Goal: Information Seeking & Learning: Learn about a topic

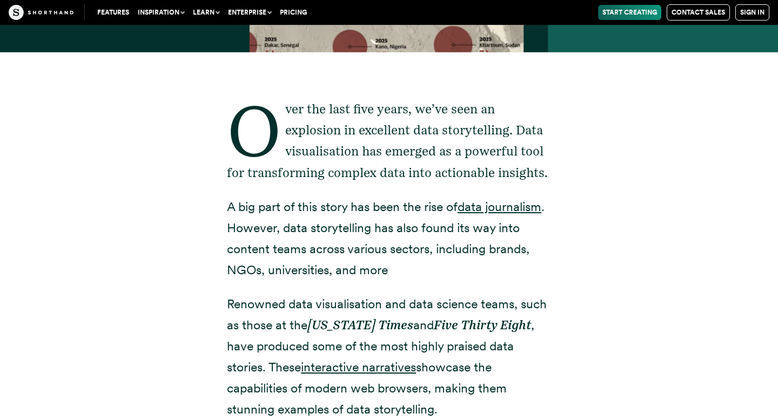
scroll to position [380, 0]
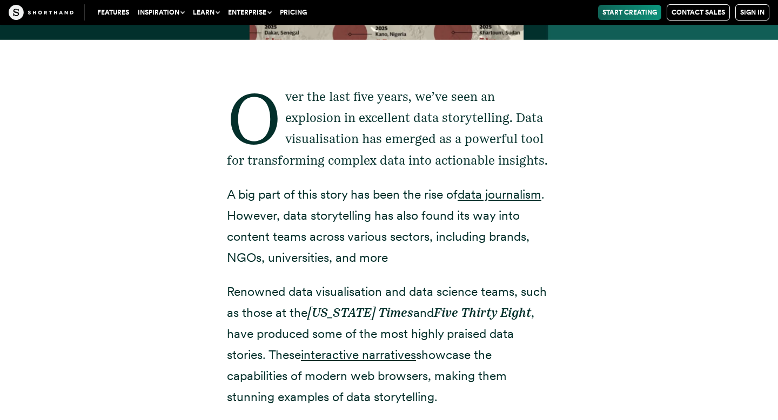
click at [344, 186] on p "A big part of this story has been the rise of data journalism . However, data s…" at bounding box center [389, 226] width 324 height 84
click at [350, 194] on p "A big part of this story has been the rise of data journalism . However, data s…" at bounding box center [389, 226] width 324 height 84
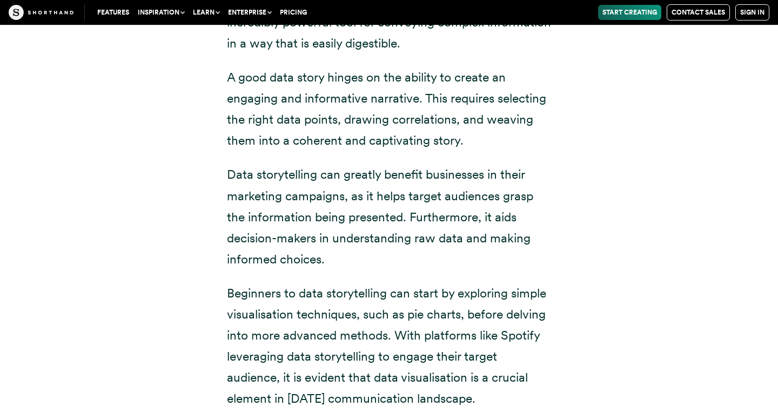
scroll to position [1491, 0]
drag, startPoint x: 317, startPoint y: 177, endPoint x: 324, endPoint y: 177, distance: 6.5
click at [324, 177] on p "Data storytelling can greatly benefit businesses in their marketing campaigns, …" at bounding box center [389, 216] width 324 height 105
click at [342, 175] on p "Data storytelling can greatly benefit businesses in their marketing campaigns, …" at bounding box center [389, 216] width 324 height 105
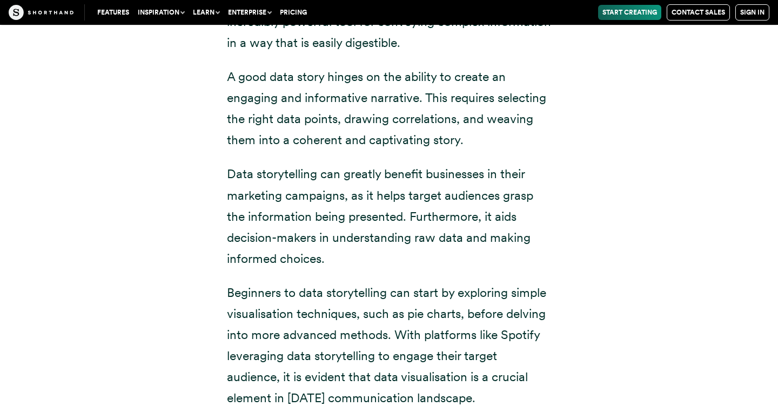
click at [339, 175] on p "Data storytelling can greatly benefit businesses in their marketing campaigns, …" at bounding box center [389, 216] width 324 height 105
click at [364, 196] on p "Data storytelling can greatly benefit businesses in their marketing campaigns, …" at bounding box center [389, 216] width 324 height 105
click at [379, 178] on p "Data storytelling can greatly benefit businesses in their marketing campaigns, …" at bounding box center [389, 216] width 324 height 105
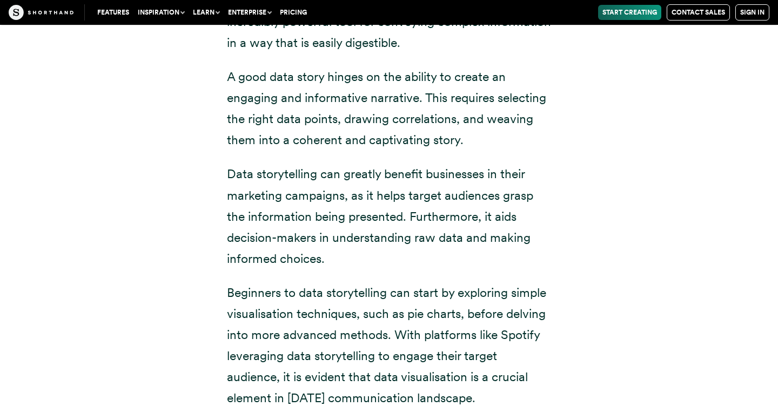
click at [379, 178] on p "Data storytelling can greatly benefit businesses in their marketing campaigns, …" at bounding box center [389, 216] width 324 height 105
click at [423, 174] on p "Data storytelling can greatly benefit businesses in their marketing campaigns, …" at bounding box center [389, 216] width 324 height 105
click at [406, 194] on p "Data storytelling can greatly benefit businesses in their marketing campaigns, …" at bounding box center [389, 216] width 324 height 105
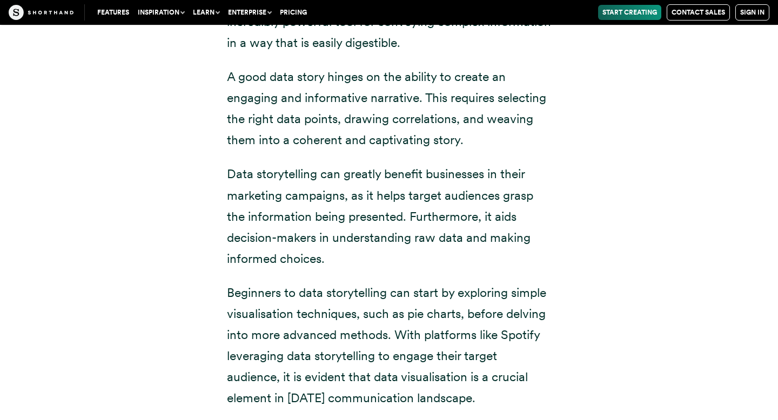
click at [373, 196] on p "Data storytelling can greatly benefit businesses in their marketing campaigns, …" at bounding box center [389, 216] width 324 height 105
click at [409, 211] on p "Data storytelling can greatly benefit businesses in their marketing campaigns, …" at bounding box center [389, 216] width 324 height 105
click at [408, 213] on p "Data storytelling can greatly benefit businesses in their marketing campaigns, …" at bounding box center [389, 216] width 324 height 105
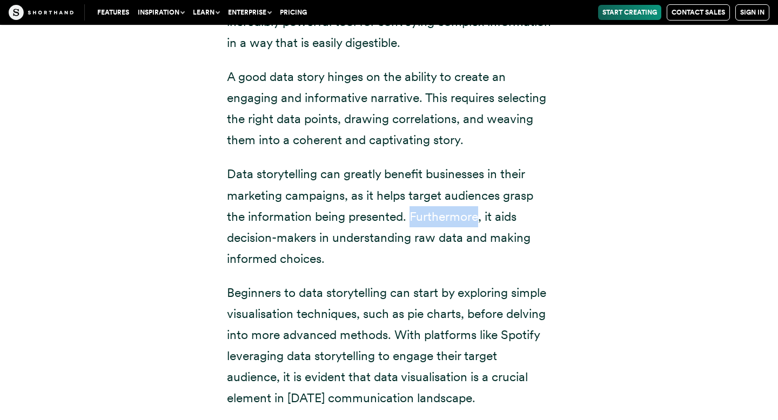
click at [404, 186] on p "Data storytelling can greatly benefit businesses in their marketing campaigns, …" at bounding box center [389, 216] width 324 height 105
click at [379, 173] on p "Data storytelling can greatly benefit businesses in their marketing campaigns, …" at bounding box center [389, 216] width 324 height 105
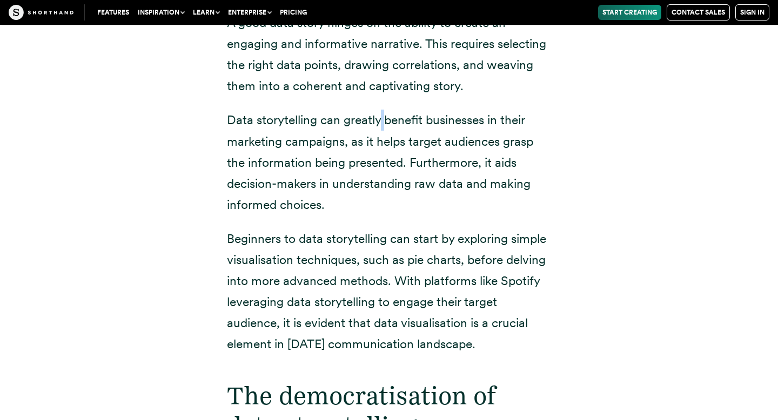
scroll to position [1564, 0]
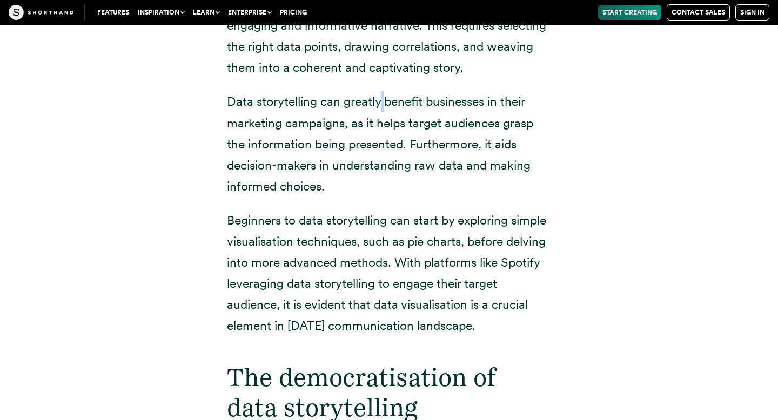
click at [325, 223] on p "Beginners to data storytelling can start by exploring simple visualisation tech…" at bounding box center [389, 273] width 324 height 127
click at [294, 219] on p "Beginners to data storytelling can start by exploring simple visualisation tech…" at bounding box center [389, 273] width 324 height 127
click at [282, 222] on p "Beginners to data storytelling can start by exploring simple visualisation tech…" at bounding box center [389, 273] width 324 height 127
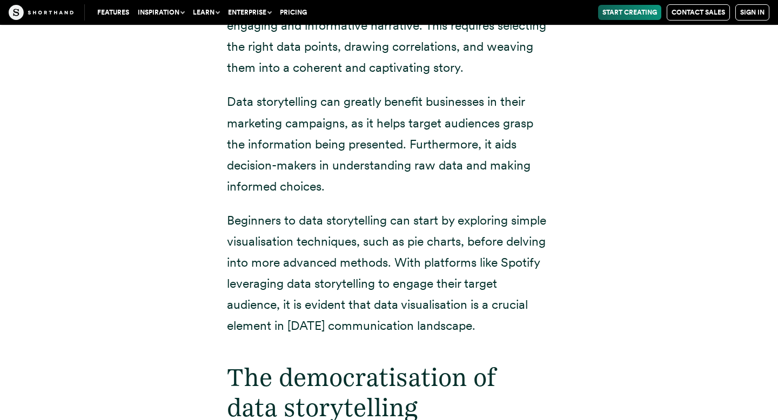
click at [282, 222] on p "Beginners to data storytelling can start by exploring simple visualisation tech…" at bounding box center [389, 273] width 324 height 127
click at [294, 224] on p "Beginners to data storytelling can start by exploring simple visualisation tech…" at bounding box center [389, 273] width 324 height 127
click at [321, 222] on p "Beginners to data storytelling can start by exploring simple visualisation tech…" at bounding box center [389, 273] width 324 height 127
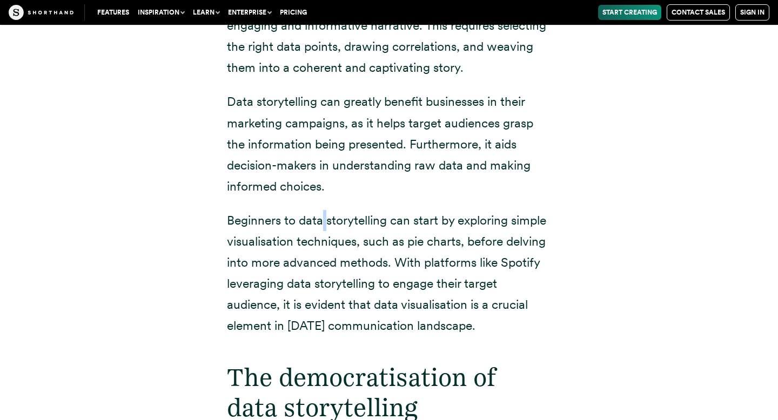
click at [406, 145] on p "Data storytelling can greatly benefit businesses in their marketing campaigns, …" at bounding box center [389, 143] width 324 height 105
click at [403, 120] on p "Data storytelling can greatly benefit businesses in their marketing campaigns, …" at bounding box center [389, 143] width 324 height 105
click at [380, 103] on p "Data storytelling can greatly benefit businesses in their marketing campaigns, …" at bounding box center [389, 143] width 324 height 105
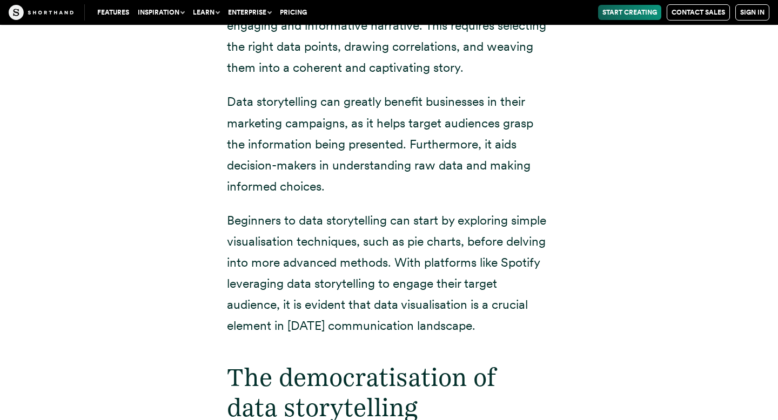
click at [380, 103] on p "Data storytelling can greatly benefit businesses in their marketing campaigns, …" at bounding box center [389, 143] width 324 height 105
click at [373, 124] on p "Data storytelling can greatly benefit businesses in their marketing campaigns, …" at bounding box center [389, 143] width 324 height 105
click at [386, 219] on p "Beginners to data storytelling can start by exploring simple visualisation tech…" at bounding box center [389, 273] width 324 height 127
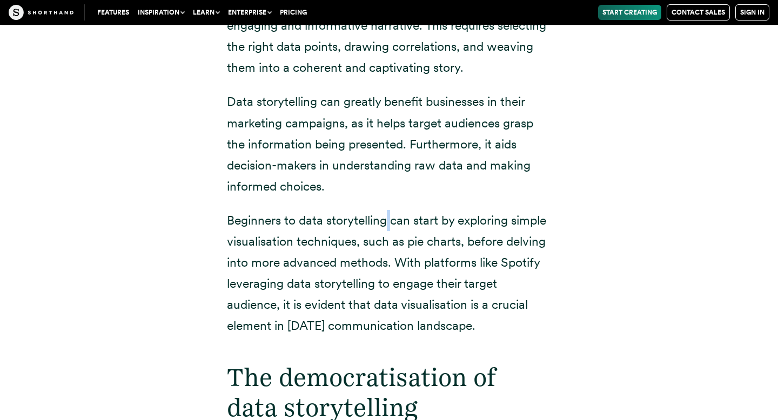
click at [322, 221] on p "Beginners to data storytelling can start by exploring simple visualisation tech…" at bounding box center [389, 273] width 324 height 127
click at [297, 221] on p "Beginners to data storytelling can start by exploring simple visualisation tech…" at bounding box center [389, 273] width 324 height 127
click at [295, 221] on p "Beginners to data storytelling can start by exploring simple visualisation tech…" at bounding box center [389, 273] width 324 height 127
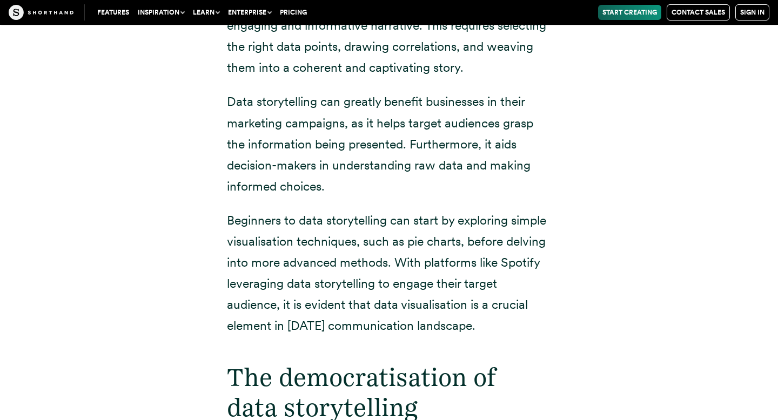
click at [295, 221] on p "Beginners to data storytelling can start by exploring simple visualisation tech…" at bounding box center [389, 273] width 324 height 127
click at [282, 222] on p "Beginners to data storytelling can start by exploring simple visualisation tech…" at bounding box center [389, 273] width 324 height 127
click at [294, 243] on p "Beginners to data storytelling can start by exploring simple visualisation tech…" at bounding box center [389, 273] width 324 height 127
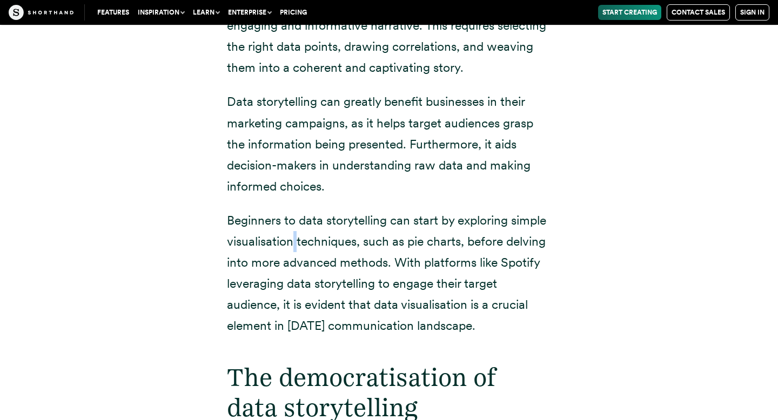
click at [361, 242] on p "Beginners to data storytelling can start by exploring simple visualisation tech…" at bounding box center [389, 273] width 324 height 127
click at [391, 243] on p "Beginners to data storytelling can start by exploring simple visualisation tech…" at bounding box center [389, 273] width 324 height 127
click at [405, 244] on p "Beginners to data storytelling can start by exploring simple visualisation tech…" at bounding box center [389, 273] width 324 height 127
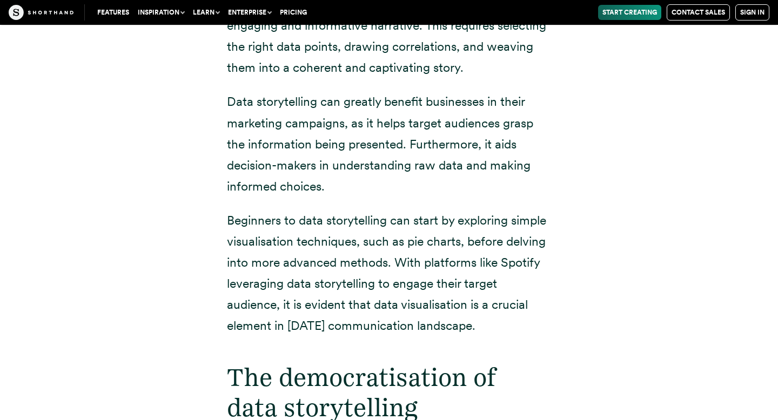
click at [405, 244] on p "Beginners to data storytelling can start by exploring simple visualisation tech…" at bounding box center [389, 273] width 324 height 127
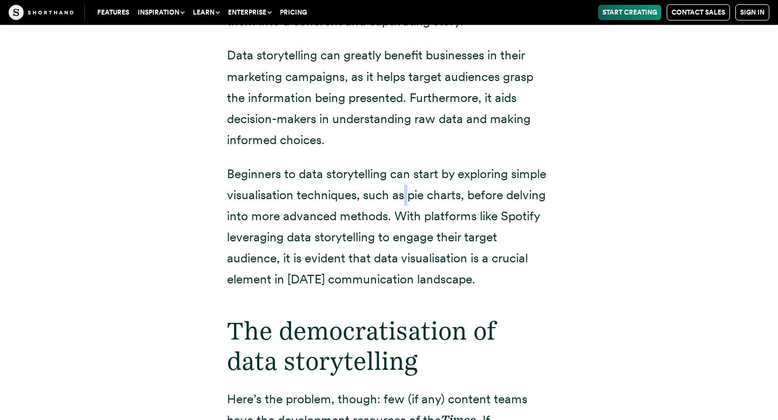
scroll to position [1610, 0]
click at [391, 194] on p "Beginners to data storytelling can start by exploring simple visualisation tech…" at bounding box center [389, 227] width 324 height 127
click at [390, 195] on p "Beginners to data storytelling can start by exploring simple visualisation tech…" at bounding box center [389, 227] width 324 height 127
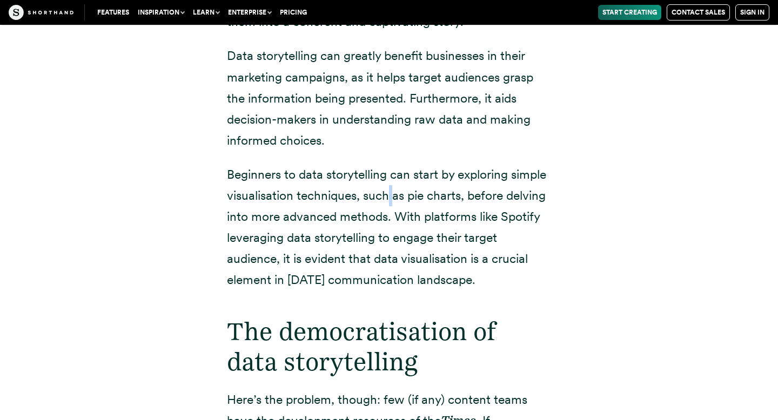
scroll to position [1624, 0]
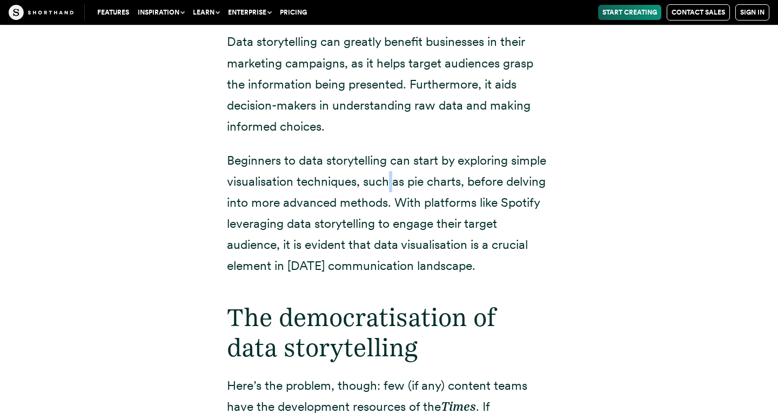
click at [390, 195] on p "Beginners to data storytelling can start by exploring simple visualisation tech…" at bounding box center [389, 213] width 324 height 127
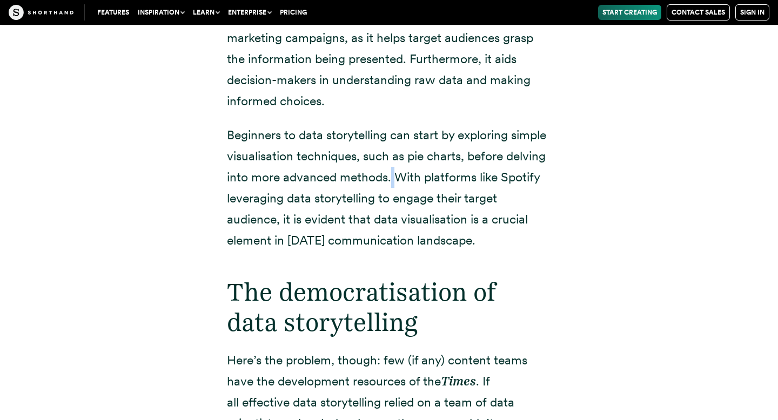
scroll to position [1652, 0]
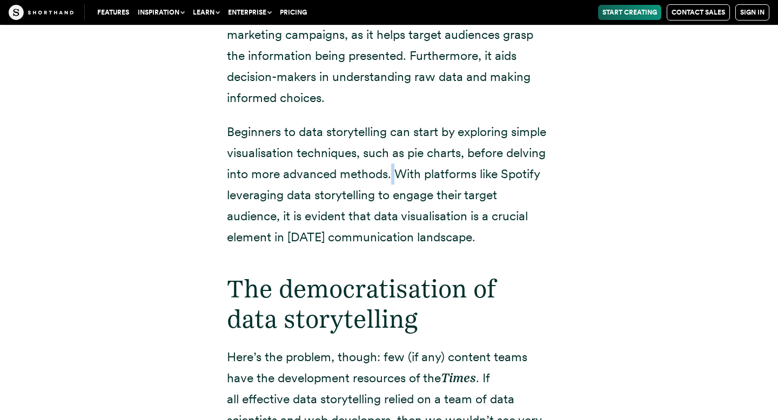
click at [390, 195] on p "Beginners to data storytelling can start by exploring simple visualisation tech…" at bounding box center [389, 185] width 324 height 127
click at [374, 196] on p "Beginners to data storytelling can start by exploring simple visualisation tech…" at bounding box center [389, 185] width 324 height 127
click at [420, 173] on p "Beginners to data storytelling can start by exploring simple visualisation tech…" at bounding box center [389, 185] width 324 height 127
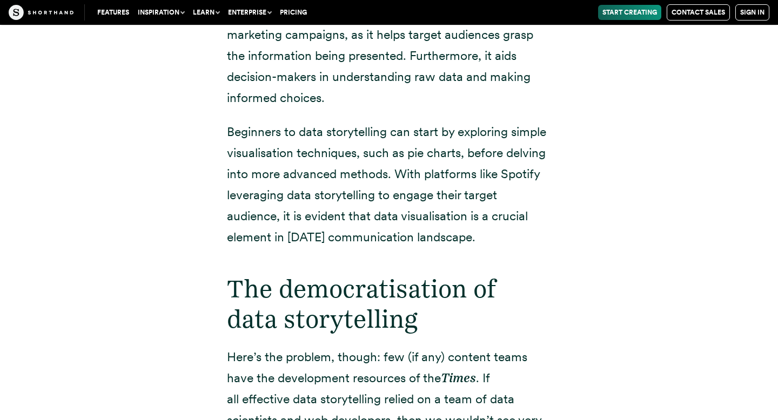
click at [420, 173] on p "Beginners to data storytelling can start by exploring simple visualisation tech…" at bounding box center [389, 185] width 324 height 127
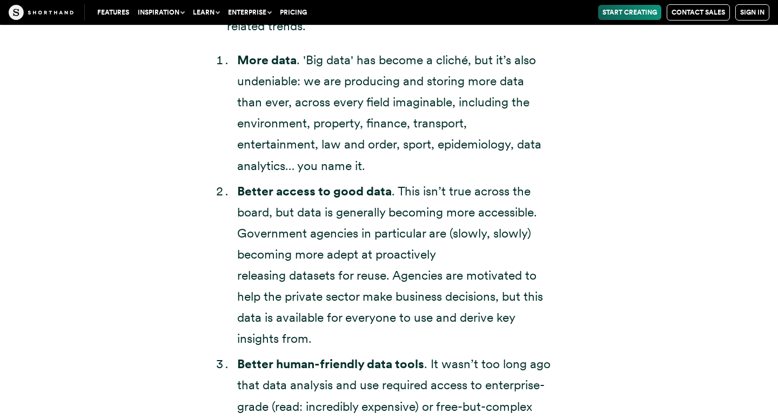
scroll to position [2262, 0]
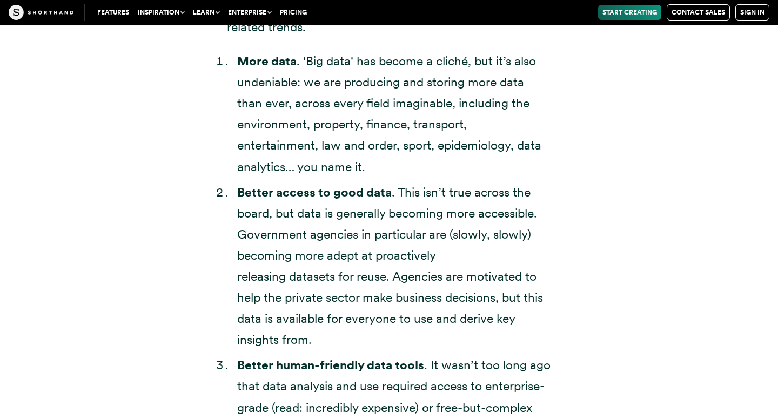
click at [393, 191] on li "Better access to good data . This isn’t true across the board, but data is gene…" at bounding box center [394, 266] width 314 height 169
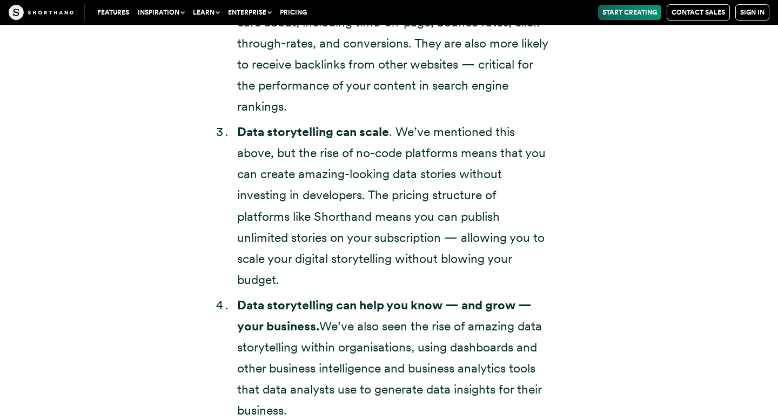
scroll to position [3438, 0]
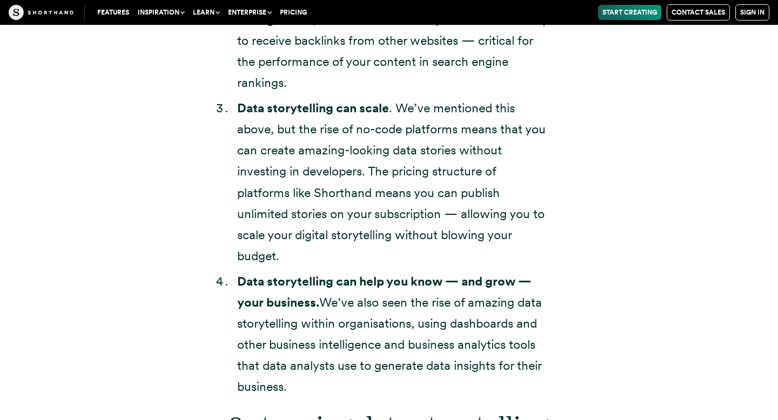
click at [357, 277] on strong "Data storytelling can help you know — and grow — your business." at bounding box center [384, 292] width 294 height 36
click at [333, 284] on strong "Data storytelling can help you know — and grow — your business." at bounding box center [384, 292] width 294 height 36
click at [385, 283] on strong "Data storytelling can help you know — and grow — your business." at bounding box center [384, 292] width 294 height 36
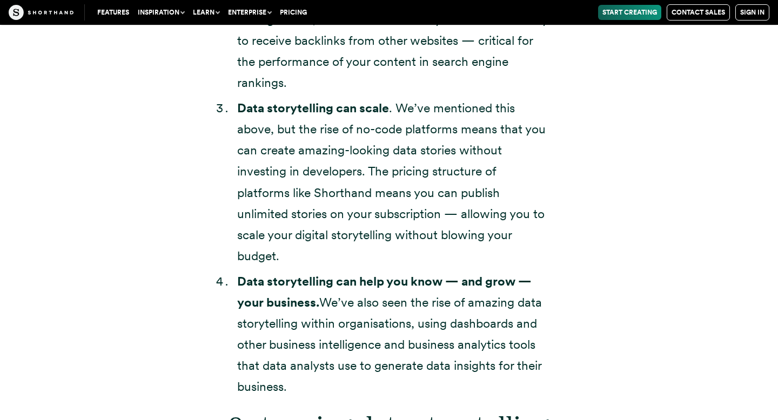
click at [385, 283] on strong "Data storytelling can help you know — and grow — your business." at bounding box center [384, 292] width 294 height 36
click at [408, 284] on strong "Data storytelling can help you know — and grow — your business." at bounding box center [384, 292] width 294 height 36
click at [395, 238] on li "Data storytelling can scale . We’ve mentioned this above, but the rise of no-co…" at bounding box center [394, 182] width 314 height 169
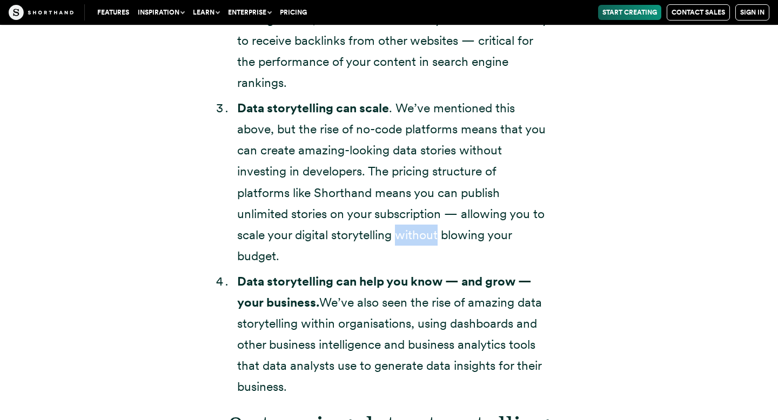
click at [394, 238] on li "Data storytelling can scale . We’ve mentioned this above, but the rise of no-co…" at bounding box center [394, 182] width 314 height 169
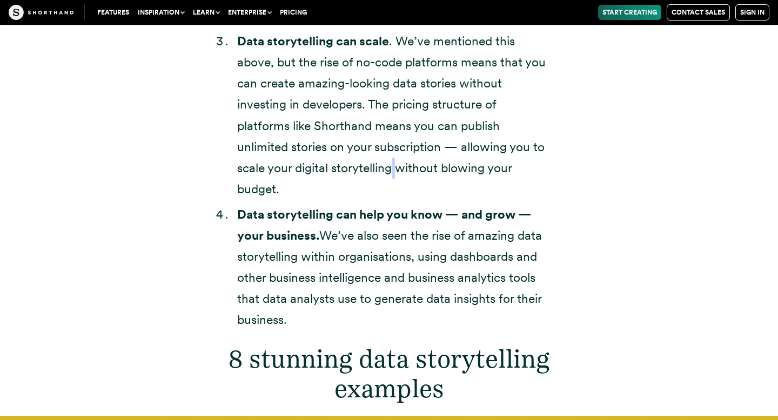
scroll to position [3526, 0]
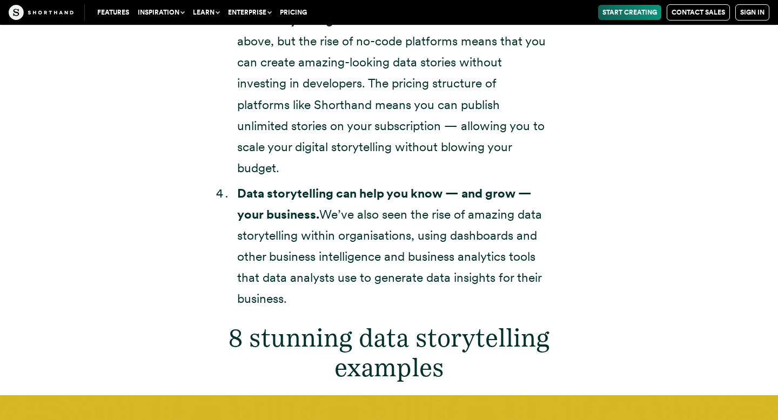
click at [332, 194] on strong "Data storytelling can help you know — and grow — your business." at bounding box center [384, 204] width 294 height 36
click at [357, 218] on li "Data storytelling can help you know — and grow — your business. We’ve also seen…" at bounding box center [394, 246] width 314 height 127
click at [318, 211] on strong "Data storytelling can help you know — and grow — your business." at bounding box center [384, 204] width 294 height 36
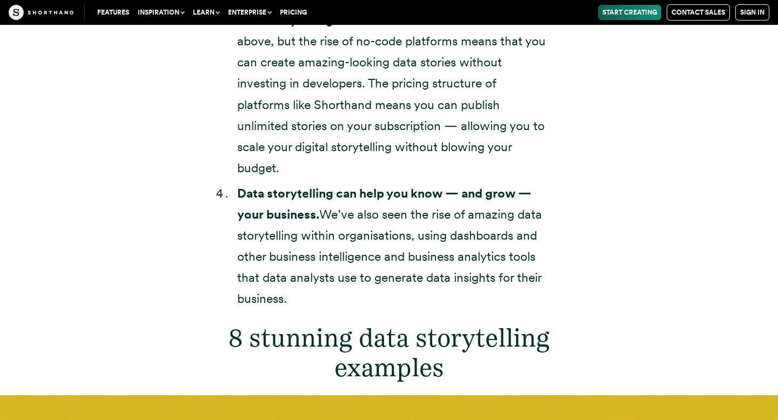
click at [318, 211] on strong "Data storytelling can help you know — and grow — your business." at bounding box center [384, 204] width 294 height 36
click at [265, 194] on strong "Data storytelling can help you know — and grow — your business." at bounding box center [384, 204] width 294 height 36
click at [333, 194] on strong "Data storytelling can help you know — and grow — your business." at bounding box center [384, 204] width 294 height 36
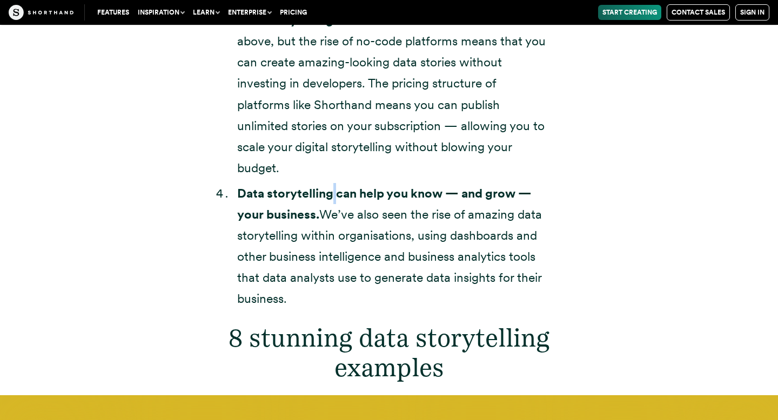
click at [408, 197] on strong "Data storytelling can help you know — and grow — your business." at bounding box center [384, 204] width 294 height 36
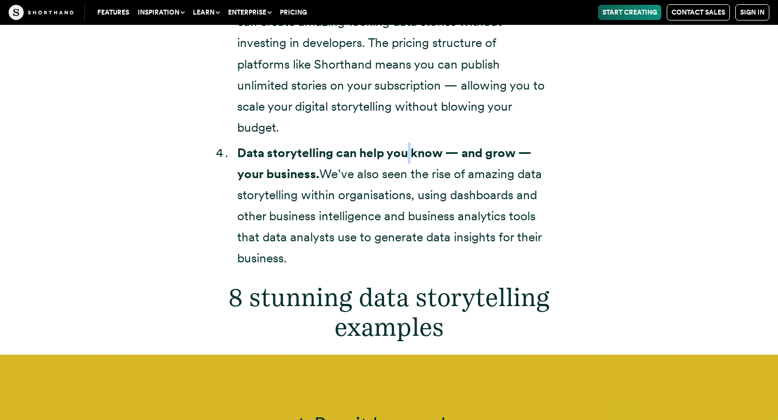
click at [411, 178] on li "Data storytelling can help you know — and grow — your business. We’ve also seen…" at bounding box center [394, 206] width 314 height 127
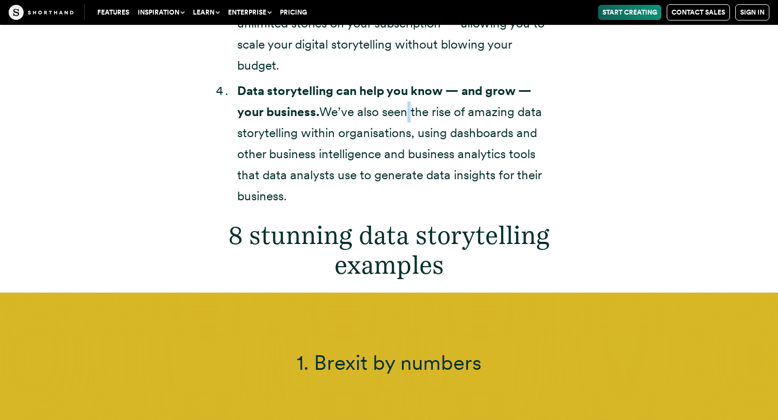
scroll to position [3758, 0]
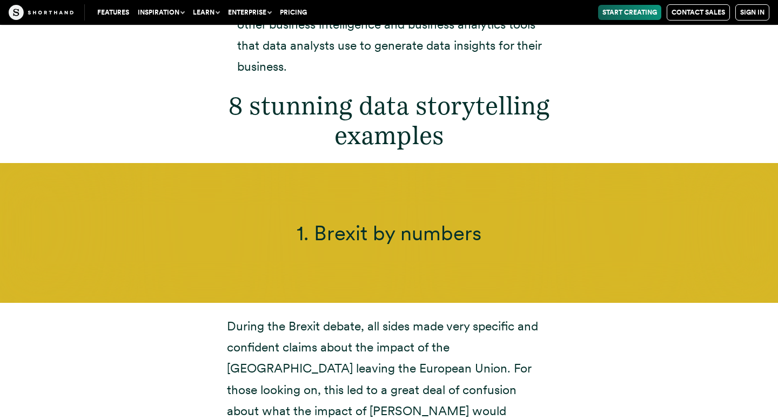
click at [405, 111] on h2 "8 stunning data storytelling examples" at bounding box center [389, 120] width 324 height 59
click at [349, 107] on h2 "8 stunning data storytelling examples" at bounding box center [389, 120] width 324 height 59
click at [241, 111] on h2 "8 stunning data storytelling examples" at bounding box center [389, 120] width 324 height 59
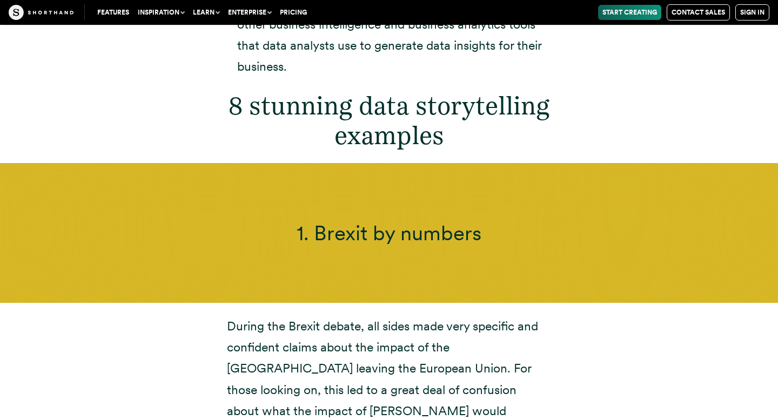
click at [241, 111] on h2 "8 stunning data storytelling examples" at bounding box center [389, 120] width 324 height 59
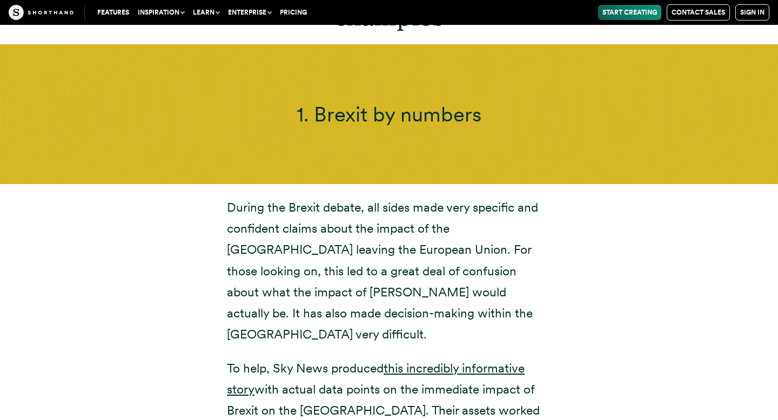
scroll to position [3927, 0]
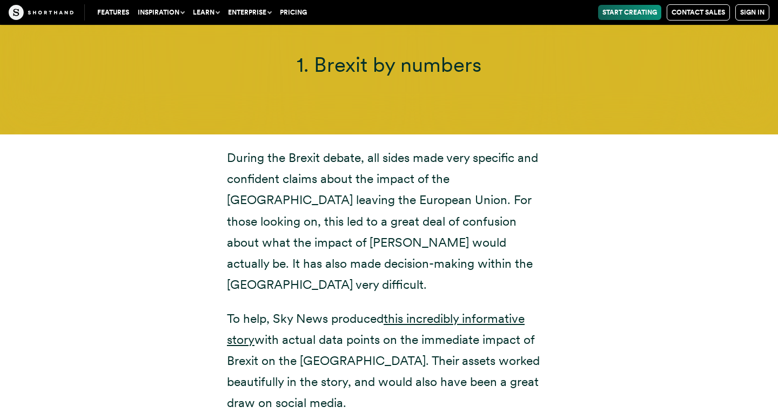
click at [346, 176] on p "During the Brexit debate, all sides made very specific and confident claims abo…" at bounding box center [389, 221] width 324 height 148
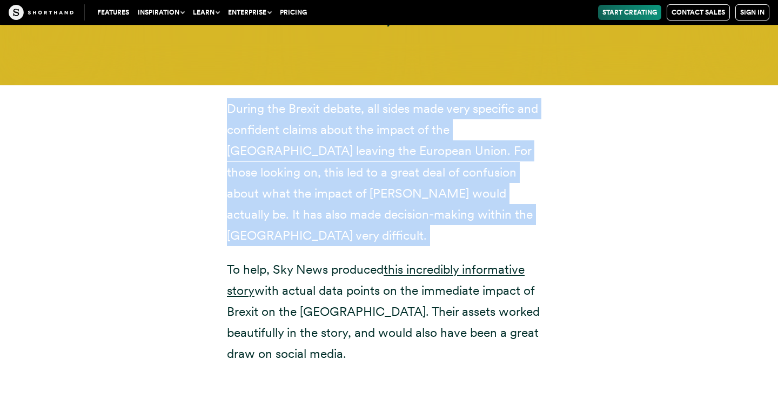
scroll to position [4026, 0]
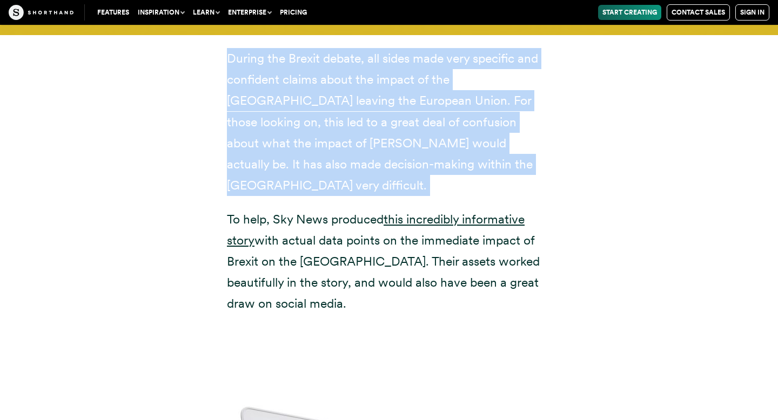
click at [346, 176] on div "During the Brexit debate, all sides made very specific and confident claims abo…" at bounding box center [389, 181] width 324 height 266
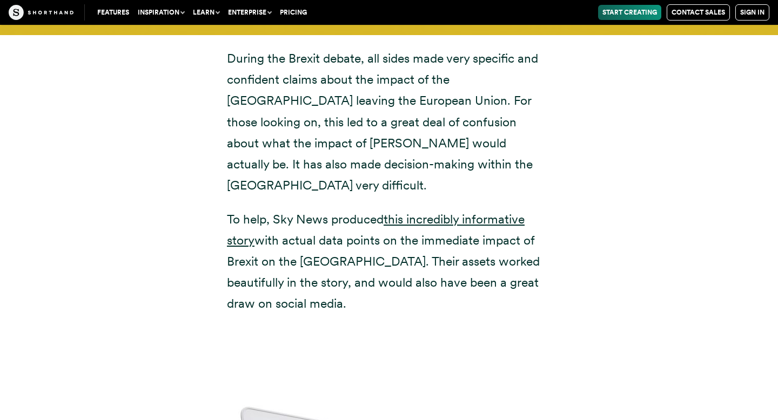
click at [346, 176] on div "During the Brexit debate, all sides made very specific and confident claims abo…" at bounding box center [389, 181] width 324 height 266
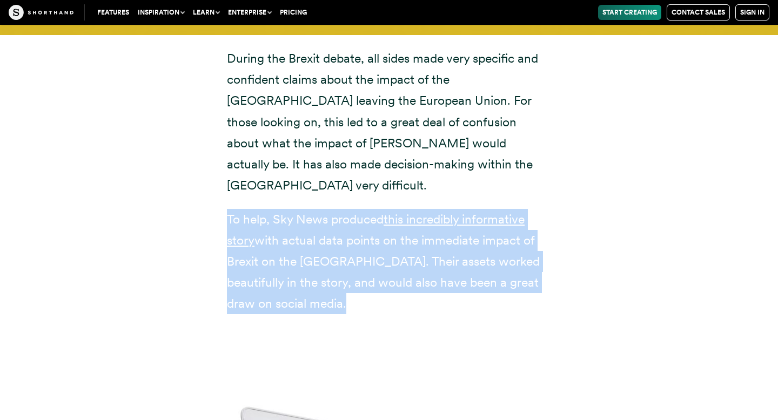
click at [346, 209] on p "To help, Sky News produced this incredibly informative story with actual data p…" at bounding box center [389, 261] width 324 height 105
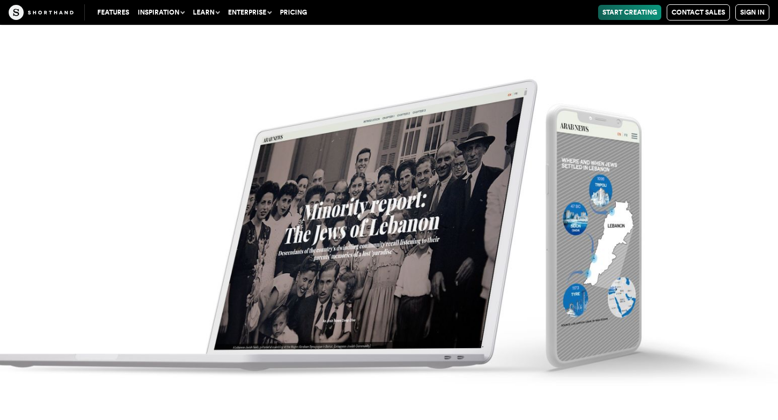
scroll to position [6973, 0]
